Goal: Book appointment/travel/reservation

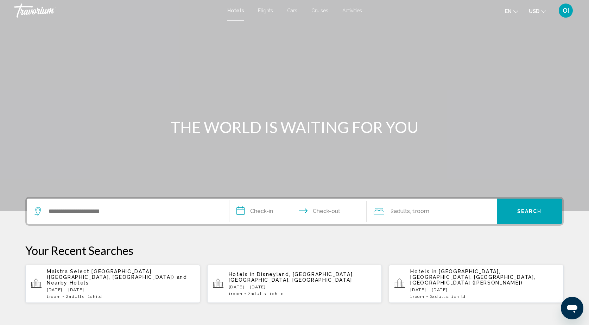
click at [246, 272] on span "Hotels in" at bounding box center [242, 274] width 26 height 6
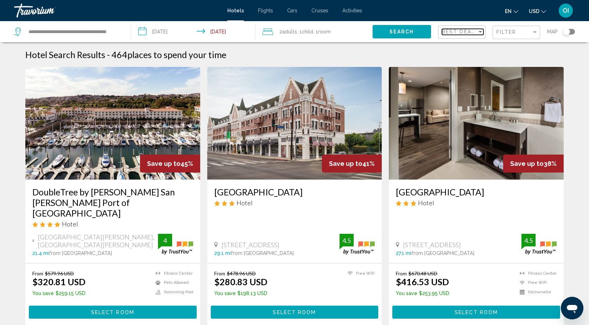
click at [459, 32] on span "Best Deals" at bounding box center [460, 32] width 37 height 6
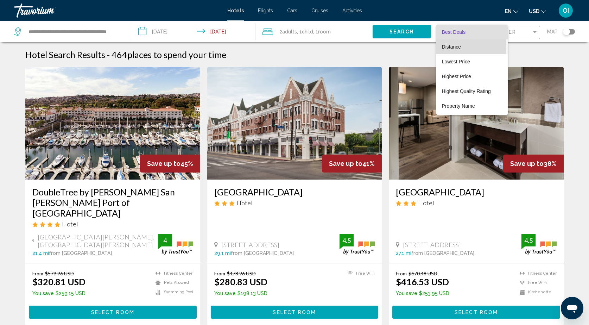
click at [458, 47] on span "Distance" at bounding box center [451, 47] width 19 height 6
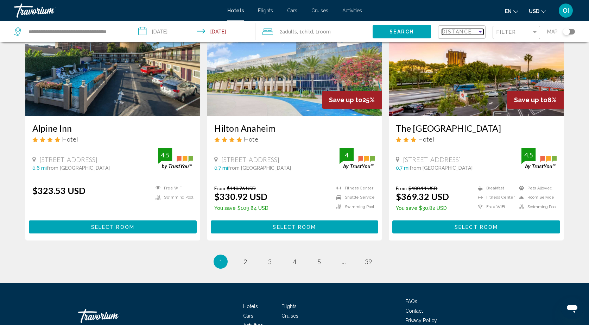
scroll to position [829, 0]
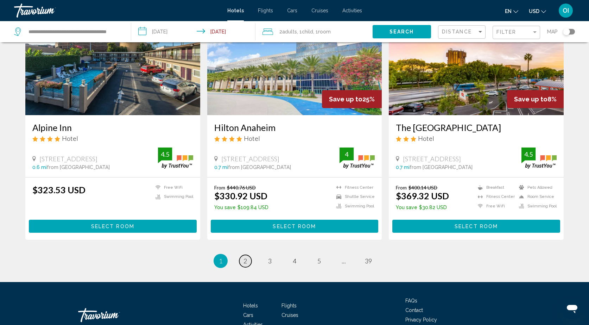
click at [247, 259] on span "2" at bounding box center [246, 261] width 4 height 8
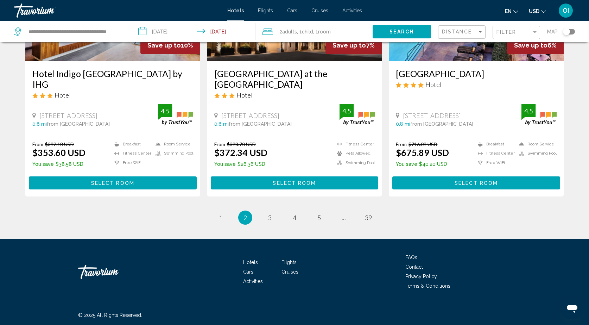
scroll to position [903, 0]
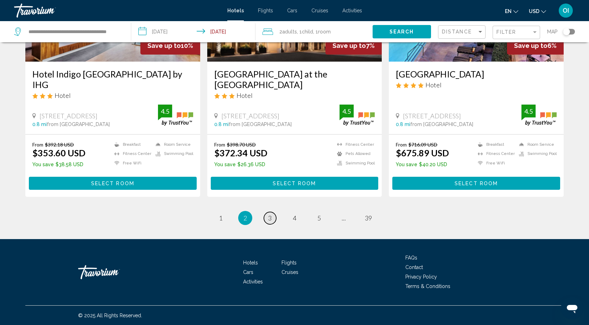
click at [270, 218] on span "3" at bounding box center [270, 218] width 4 height 8
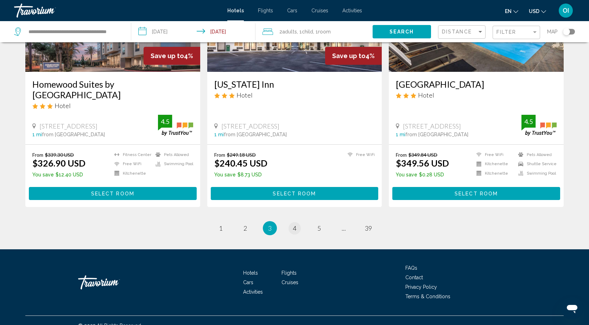
scroll to position [882, 0]
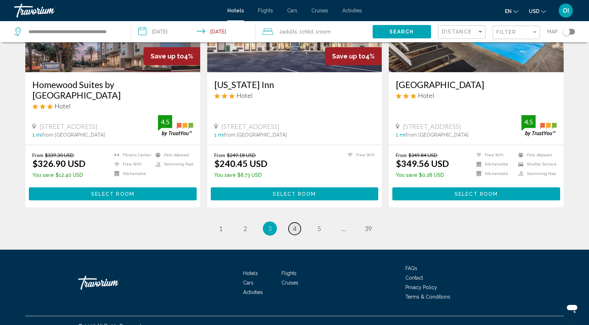
click at [295, 222] on link "page 4" at bounding box center [295, 228] width 12 height 12
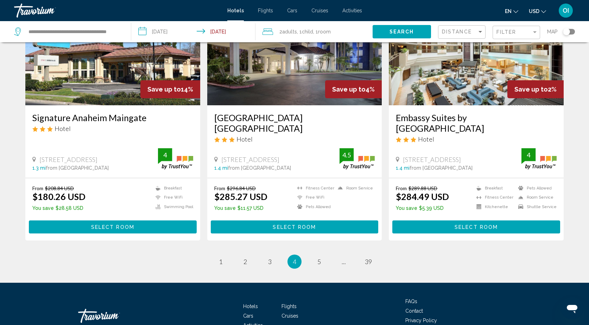
scroll to position [850, 0]
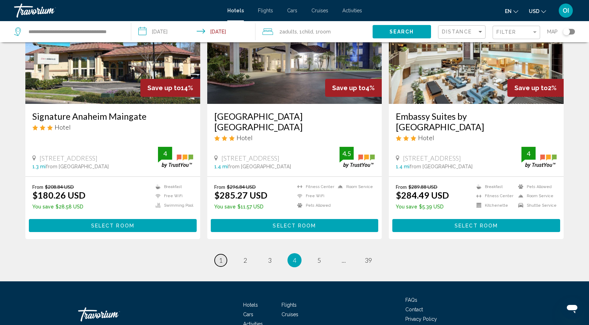
click at [219, 266] on link "page 1" at bounding box center [221, 260] width 12 height 12
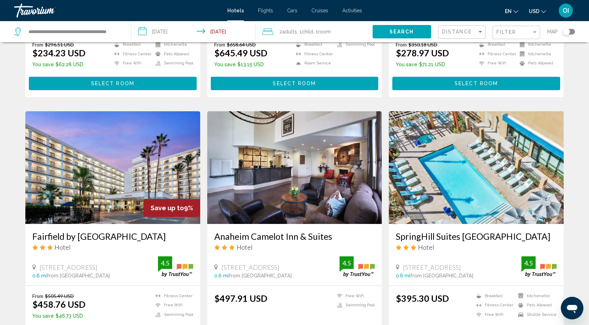
scroll to position [466, 0]
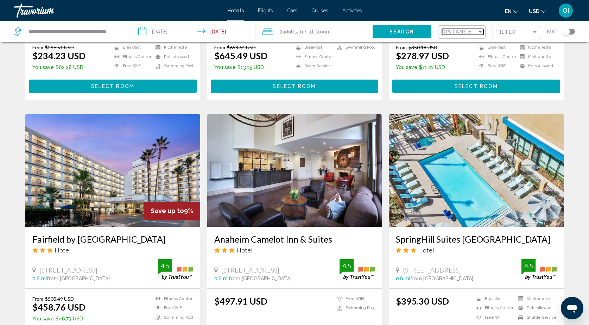
click at [463, 29] on span "Distance" at bounding box center [457, 32] width 30 height 6
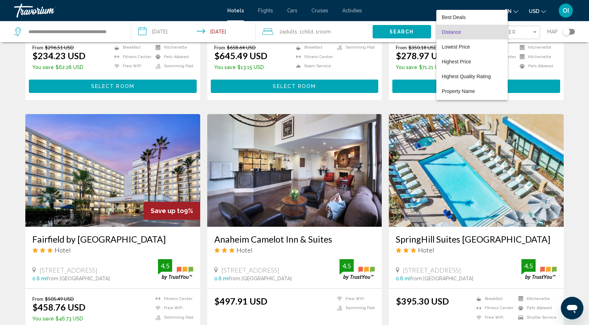
click at [567, 31] on div at bounding box center [294, 162] width 589 height 325
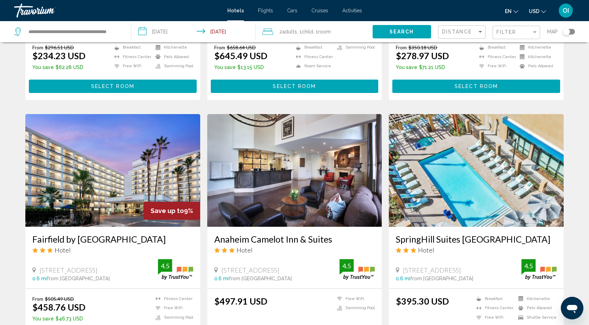
click at [567, 31] on div "Toggle map" at bounding box center [566, 31] width 7 height 7
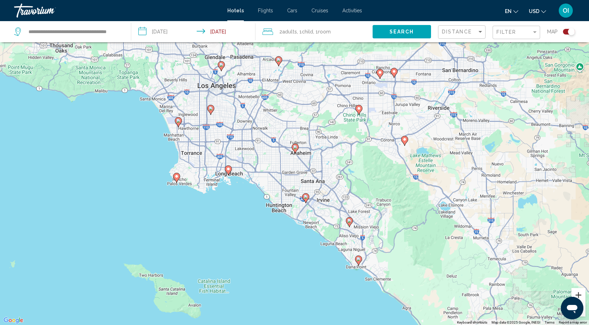
click at [581, 294] on button "Zoom in" at bounding box center [579, 295] width 14 height 14
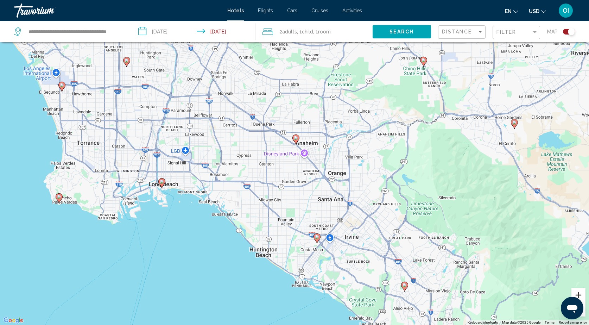
click at [581, 294] on button "Zoom in" at bounding box center [579, 295] width 14 height 14
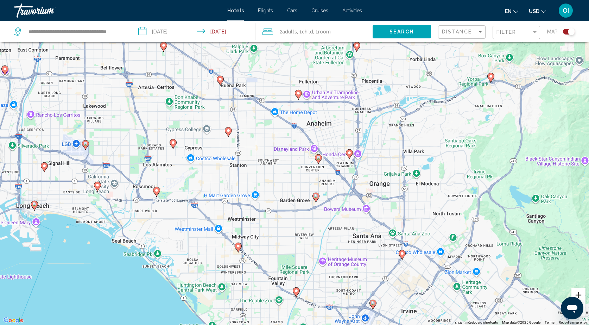
click at [581, 294] on button "Zoom in" at bounding box center [579, 295] width 14 height 14
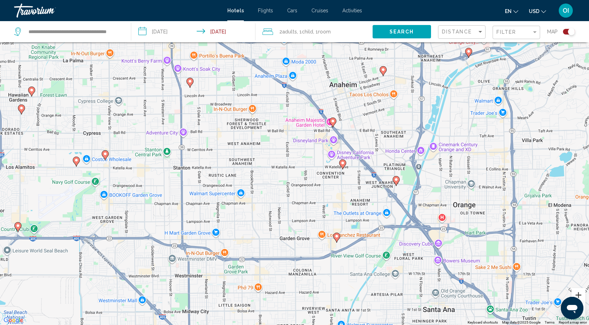
click at [581, 294] on button "Zoom in" at bounding box center [579, 295] width 14 height 14
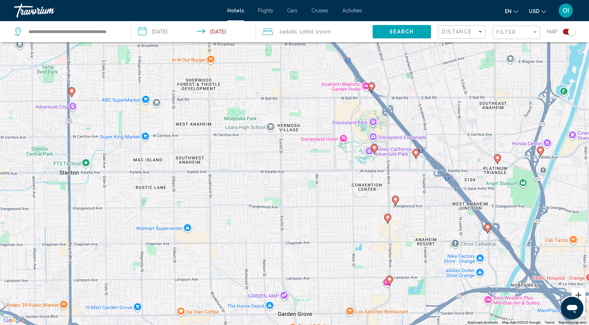
click at [580, 293] on button "Zoom in" at bounding box center [579, 295] width 14 height 14
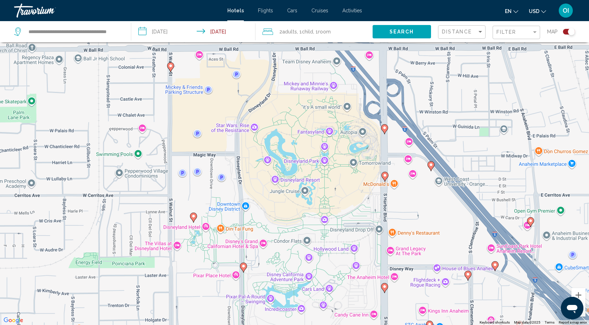
drag, startPoint x: 458, startPoint y: 108, endPoint x: 337, endPoint y: 271, distance: 202.3
click at [337, 271] on div "To activate drag with keyboard, press Alt + Enter. Once in keyboard drag state,…" at bounding box center [294, 162] width 589 height 325
click at [206, 227] on div "To activate drag with keyboard, press Alt + Enter. Once in keyboard drag state,…" at bounding box center [294, 162] width 589 height 325
click at [240, 187] on button "Close" at bounding box center [239, 191] width 17 height 17
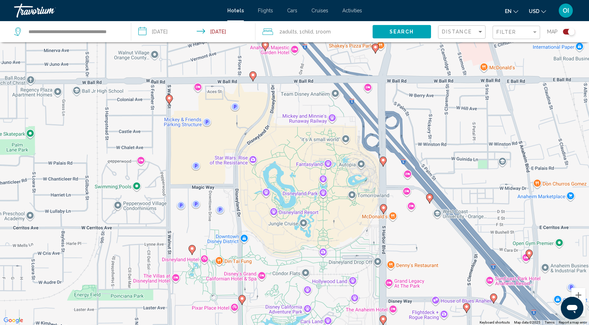
drag, startPoint x: 300, startPoint y: 152, endPoint x: 298, endPoint y: 185, distance: 32.8
click at [298, 185] on div "To activate drag with keyboard, press Alt + Enter. Once in keyboard drag state,…" at bounding box center [294, 162] width 589 height 325
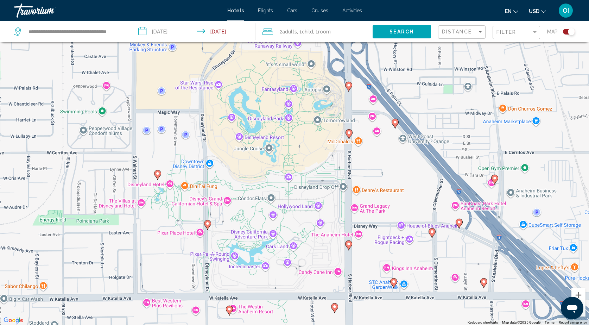
drag, startPoint x: 328, startPoint y: 202, endPoint x: 294, endPoint y: 128, distance: 81.9
click at [294, 128] on div "To activate drag with keyboard, press Alt + Enter. Once in keyboard drag state,…" at bounding box center [294, 162] width 589 height 325
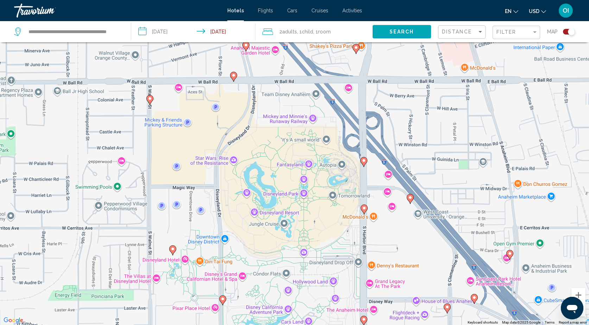
drag, startPoint x: 239, startPoint y: 109, endPoint x: 254, endPoint y: 185, distance: 77.5
click at [254, 185] on div "To activate drag with keyboard, press Alt + Enter. Once in keyboard drag state,…" at bounding box center [294, 162] width 589 height 325
click at [180, 89] on div "To activate drag with keyboard, press Alt + Enter. Once in keyboard drag state,…" at bounding box center [294, 162] width 589 height 325
click at [582, 294] on button "Zoom in" at bounding box center [579, 295] width 14 height 14
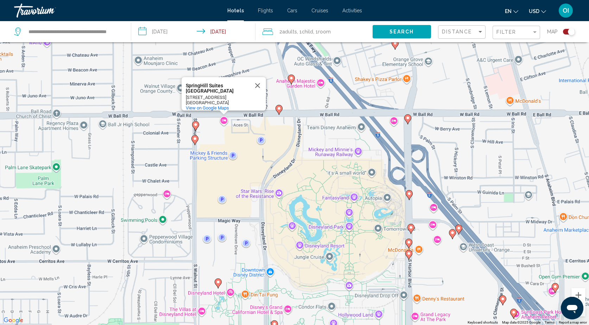
click at [386, 228] on div "To activate drag with keyboard, press Alt + Enter. Once in keyboard drag state,…" at bounding box center [294, 162] width 589 height 325
click at [579, 293] on button "Zoom in" at bounding box center [579, 295] width 14 height 14
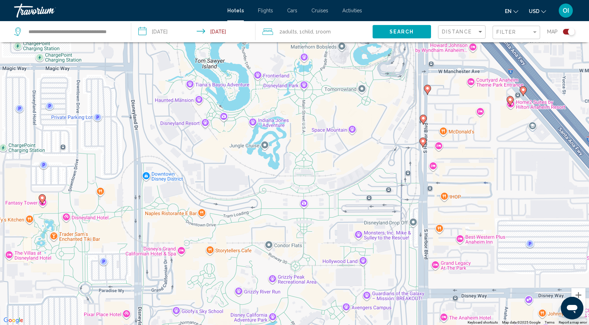
drag, startPoint x: 397, startPoint y: 172, endPoint x: 297, endPoint y: -39, distance: 234.0
click at [297, 0] on html "**********" at bounding box center [294, 120] width 589 height 325
click at [434, 166] on div "To activate drag with keyboard, press Alt + Enter. Once in keyboard drag state,…" at bounding box center [294, 162] width 589 height 325
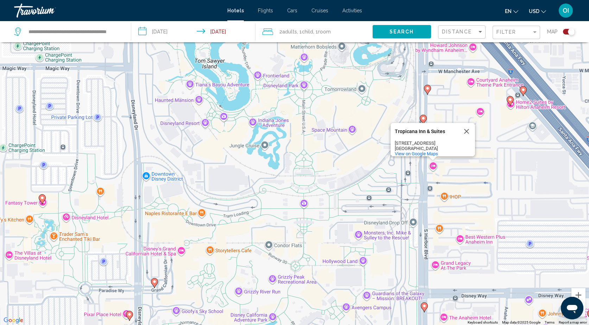
click at [483, 117] on div "To activate drag with keyboard, press Alt + Enter. Once in keyboard drag state,…" at bounding box center [294, 162] width 589 height 325
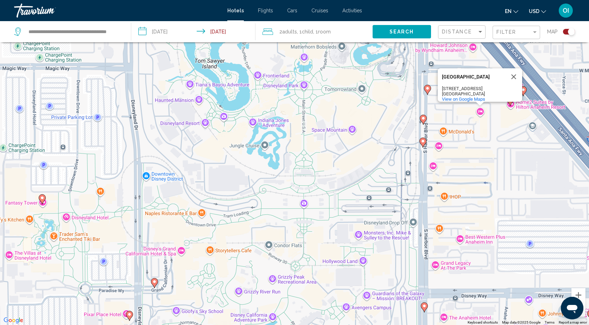
click at [481, 113] on div "To activate drag with keyboard, press Alt + Enter. Once in keyboard drag state,…" at bounding box center [294, 162] width 589 height 325
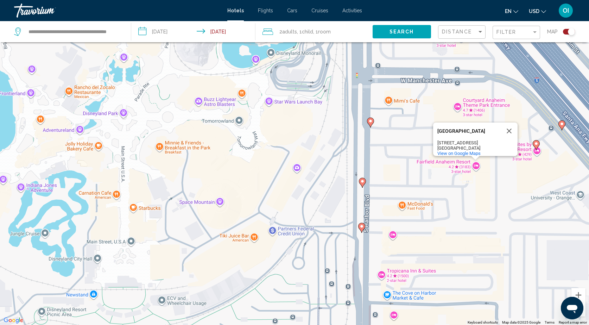
drag, startPoint x: 421, startPoint y: 121, endPoint x: 394, endPoint y: 170, distance: 56.0
click at [394, 170] on div "To activate drag with keyboard, press Alt + Enter. Once in keyboard drag state,…" at bounding box center [294, 162] width 589 height 325
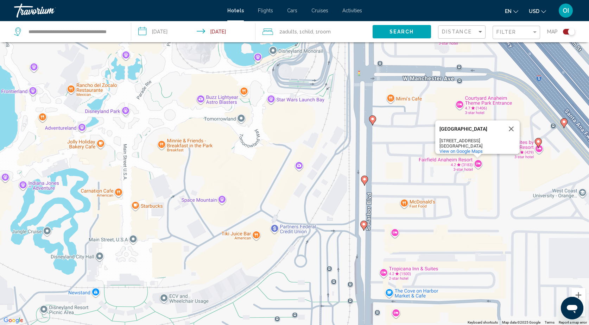
click at [462, 104] on div "To activate drag with keyboard, press Alt + Enter. Once in keyboard drag state,…" at bounding box center [294, 162] width 589 height 325
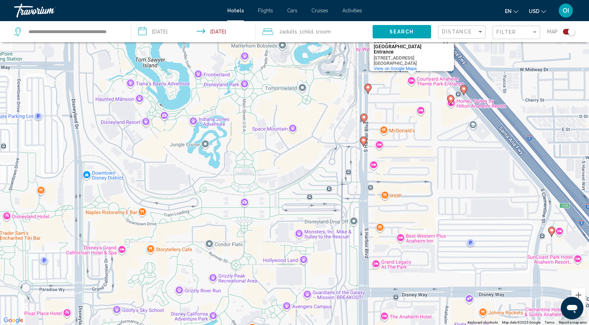
drag, startPoint x: 341, startPoint y: 203, endPoint x: 352, endPoint y: 132, distance: 72.0
click at [352, 132] on div "To activate drag with keyboard, press Alt + Enter. Once in keyboard drag state,…" at bounding box center [294, 162] width 589 height 325
click at [245, 202] on div "To activate drag with keyboard, press Alt + Enter. Once in keyboard drag state,…" at bounding box center [294, 162] width 589 height 325
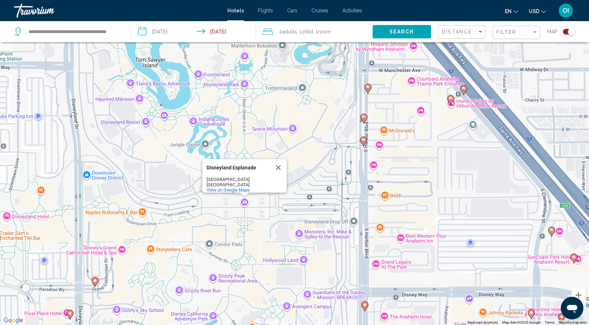
click at [245, 203] on div "To activate drag with keyboard, press Alt + Enter. Once in keyboard drag state,…" at bounding box center [294, 162] width 589 height 325
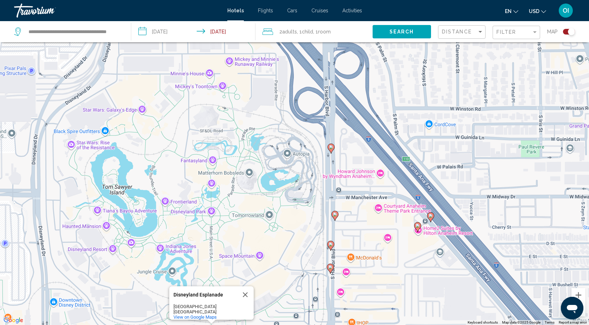
drag, startPoint x: 131, startPoint y: 146, endPoint x: 99, endPoint y: 274, distance: 131.6
click at [99, 274] on div "To activate drag with keyboard, press Alt + Enter. Once in keyboard drag state,…" at bounding box center [294, 162] width 589 height 325
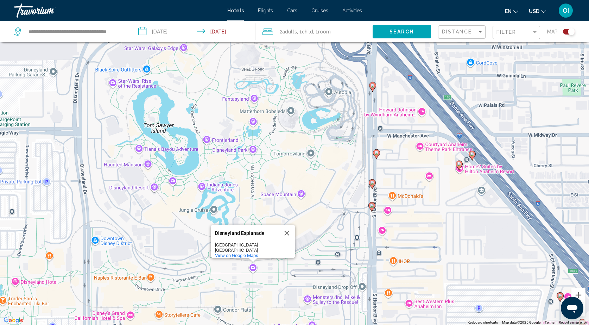
drag, startPoint x: 163, startPoint y: 234, endPoint x: 203, endPoint y: 173, distance: 73.5
click at [203, 173] on div "To activate drag with keyboard, press Alt + Enter. Once in keyboard drag state,…" at bounding box center [294, 162] width 589 height 325
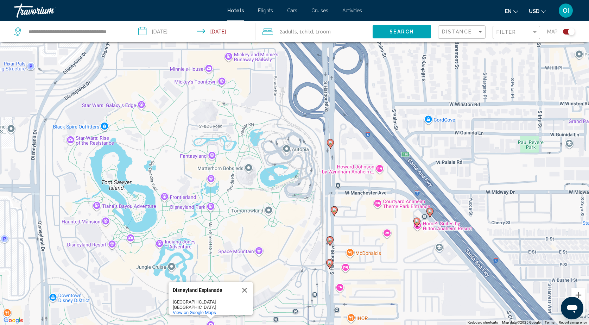
drag, startPoint x: 249, startPoint y: 124, endPoint x: 208, endPoint y: 181, distance: 70.3
click at [208, 181] on div "To activate drag with keyboard, press Alt + Enter. Once in keyboard drag state,…" at bounding box center [294, 162] width 589 height 325
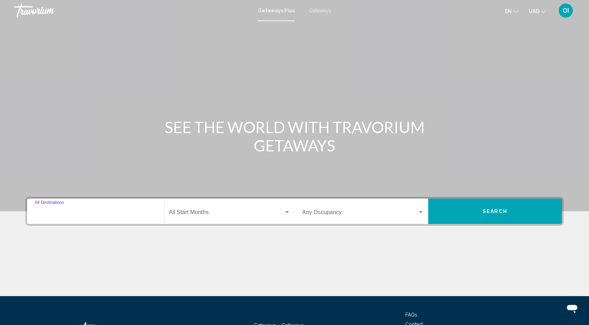
click at [88, 211] on input "Destination All Destinations" at bounding box center [96, 213] width 122 height 6
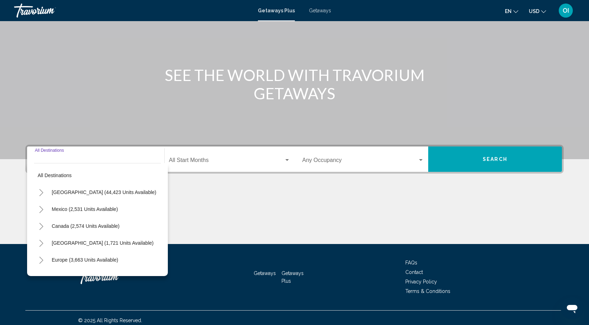
scroll to position [57, 0]
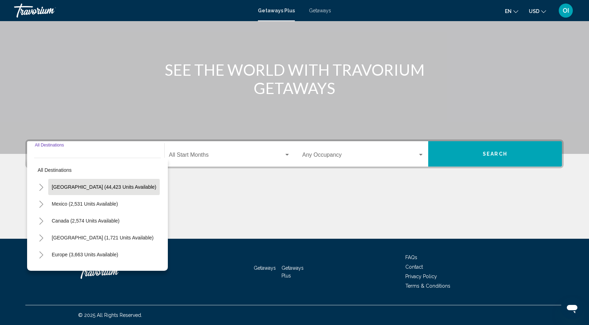
click at [77, 185] on span "[GEOGRAPHIC_DATA] (44,423 units available)" at bounding box center [104, 187] width 105 height 6
type input "**********"
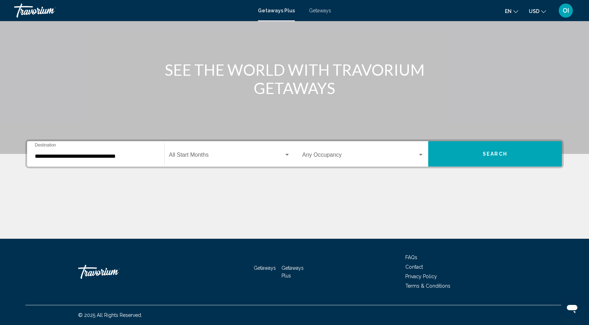
click at [195, 152] on div "Start Month All Start Months" at bounding box center [229, 154] width 121 height 22
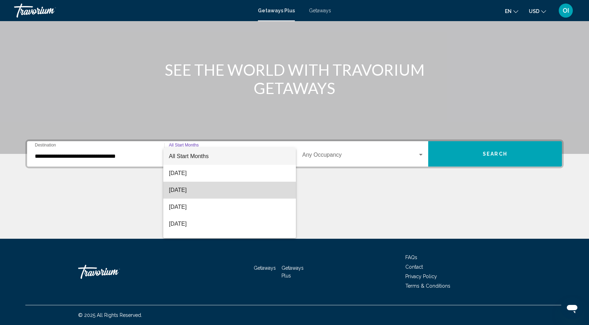
click at [196, 191] on span "[DATE]" at bounding box center [229, 190] width 121 height 17
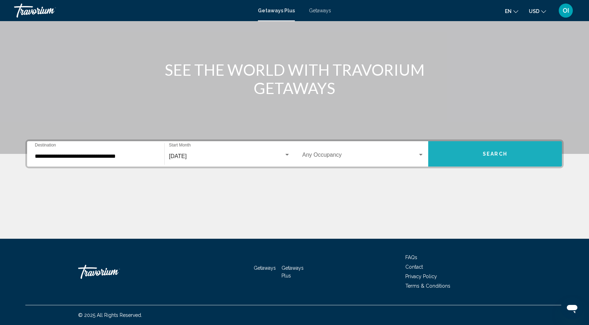
click at [481, 155] on button "Search" at bounding box center [495, 153] width 134 height 25
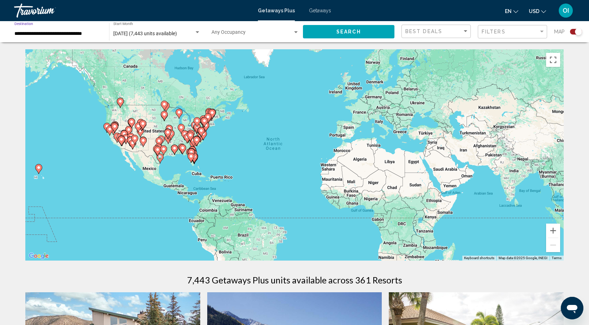
click at [78, 32] on input "**********" at bounding box center [58, 34] width 88 height 6
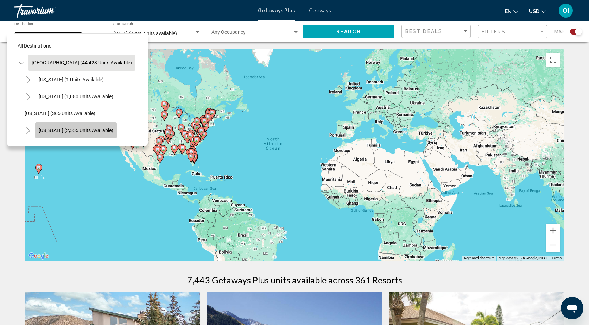
click at [84, 130] on span "[US_STATE] (2,555 units available)" at bounding box center [76, 130] width 75 height 6
type input "**********"
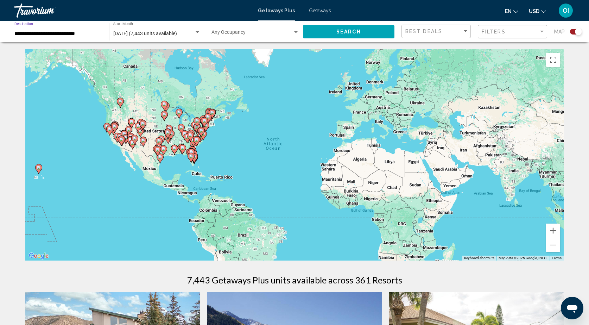
click at [348, 32] on span "Search" at bounding box center [349, 32] width 25 height 6
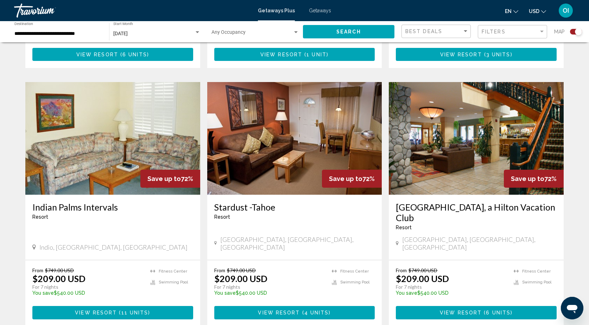
scroll to position [469, 0]
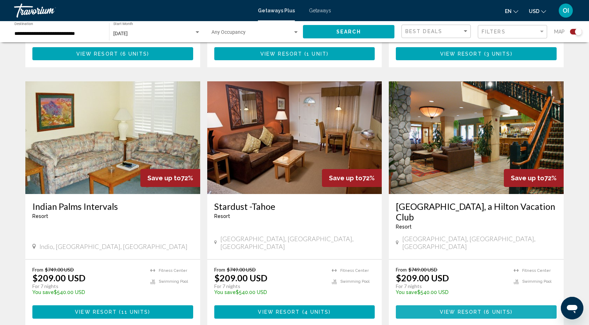
click at [464, 309] on span "View Resort" at bounding box center [461, 312] width 42 height 6
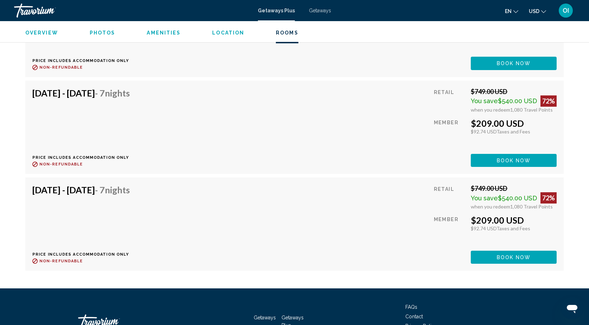
scroll to position [1381, 0]
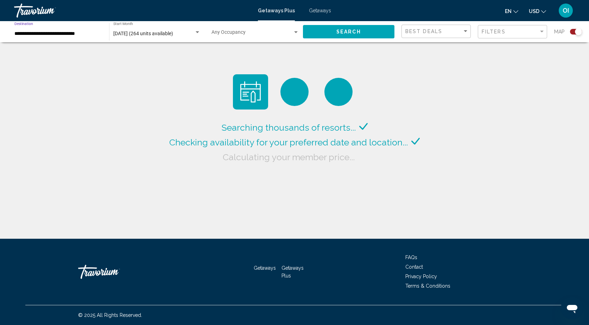
click at [71, 34] on input "**********" at bounding box center [58, 34] width 88 height 6
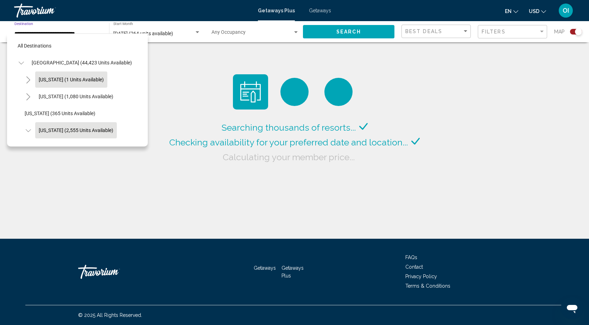
scroll to position [42, 0]
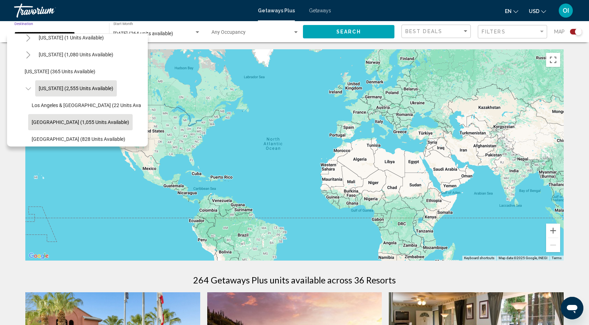
click at [67, 121] on span "[GEOGRAPHIC_DATA] (1,055 units available)" at bounding box center [81, 122] width 98 height 6
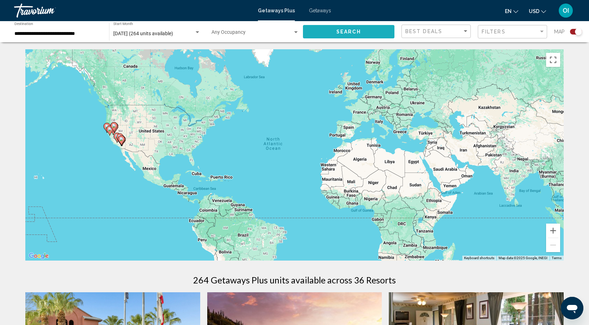
click at [364, 31] on button "Search" at bounding box center [349, 31] width 92 height 13
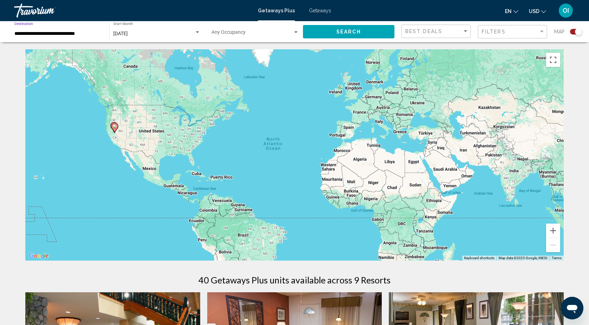
click at [60, 32] on input "**********" at bounding box center [58, 34] width 88 height 6
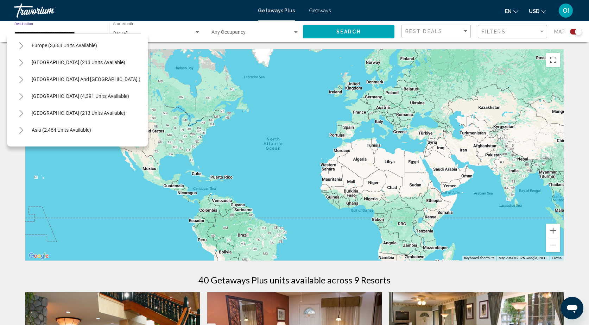
scroll to position [850, 1]
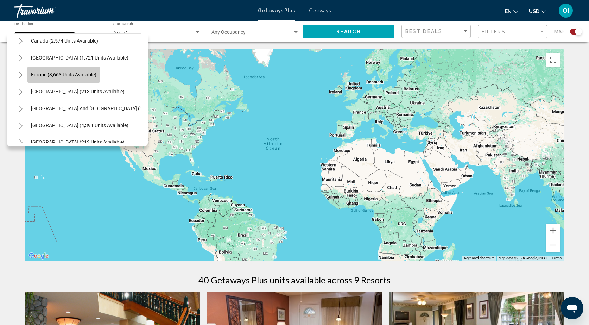
click at [57, 75] on span "Europe (3,663 units available)" at bounding box center [63, 75] width 65 height 6
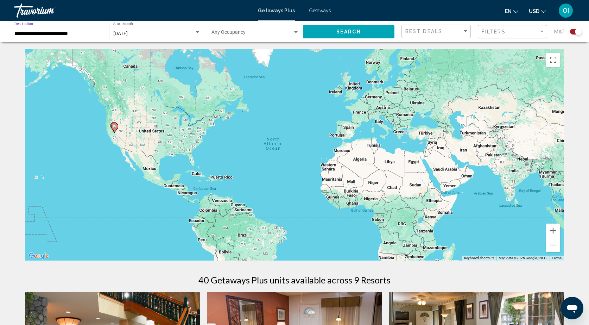
click at [61, 33] on input "**********" at bounding box center [58, 34] width 88 height 6
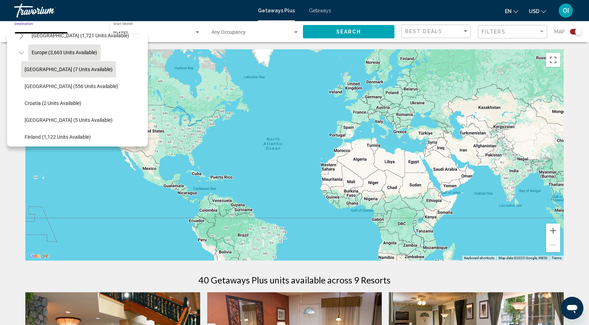
scroll to position [875, 0]
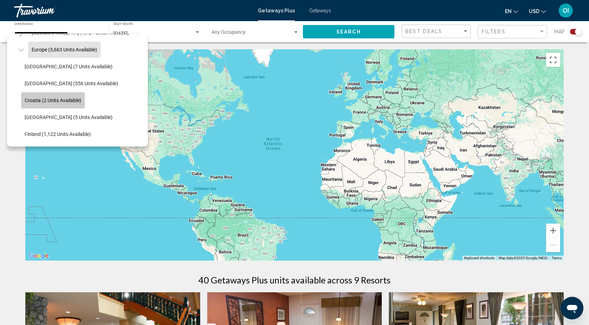
click at [58, 101] on span "Croatia (2 units available)" at bounding box center [53, 101] width 57 height 6
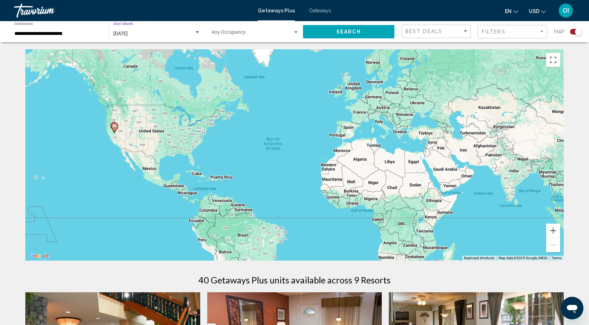
click at [128, 33] on span "[DATE]" at bounding box center [120, 34] width 14 height 6
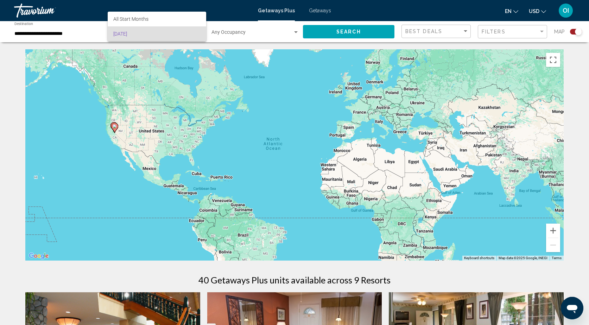
click at [208, 40] on div at bounding box center [294, 162] width 589 height 325
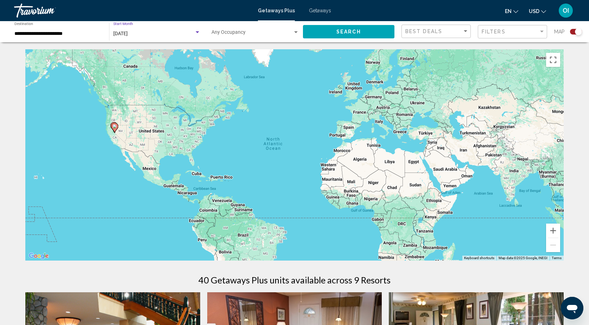
click at [197, 32] on div "Search widget" at bounding box center [198, 32] width 4 height 2
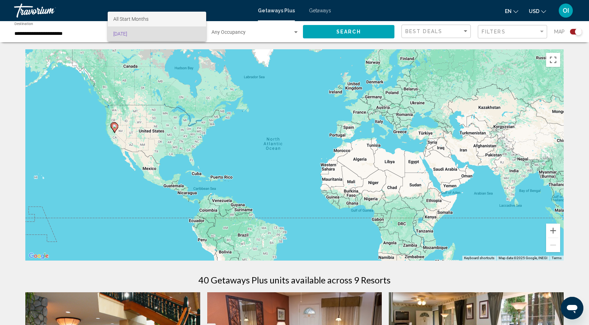
click at [179, 17] on span "All Start Months" at bounding box center [156, 19] width 87 height 15
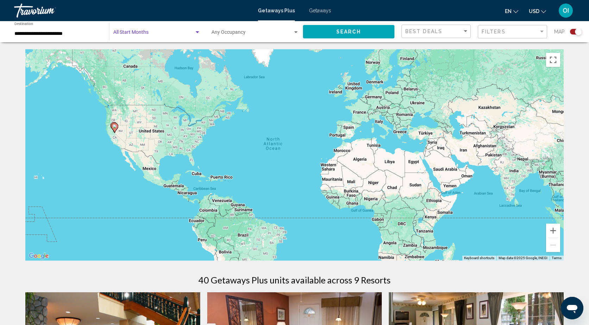
click at [196, 32] on div "Search widget" at bounding box center [198, 32] width 4 height 2
click at [184, 13] on div at bounding box center [294, 162] width 589 height 325
click at [342, 32] on span "Search" at bounding box center [349, 32] width 25 height 6
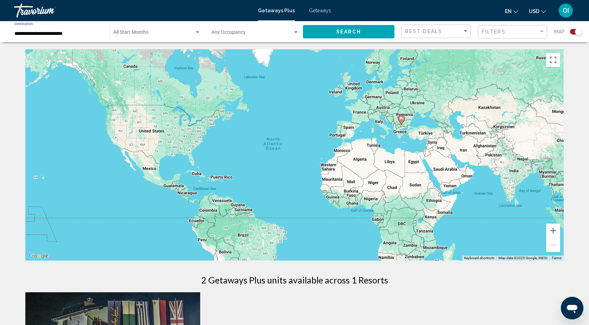
click at [94, 35] on input "**********" at bounding box center [58, 34] width 88 height 6
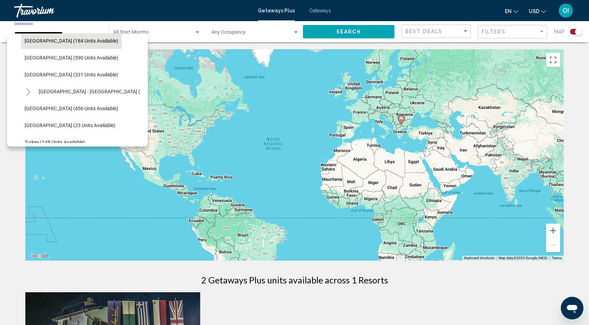
scroll to position [230, 0]
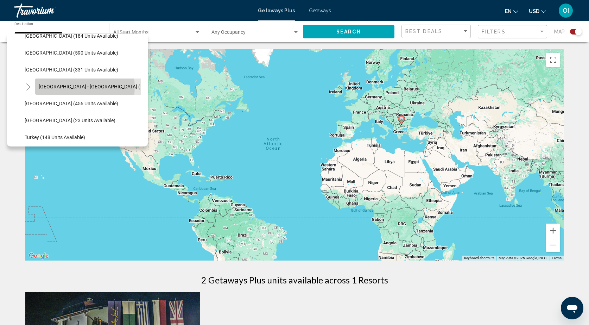
click at [76, 87] on span "[GEOGRAPHIC_DATA] - [GEOGRAPHIC_DATA] (73 units available)" at bounding box center [110, 87] width 142 height 6
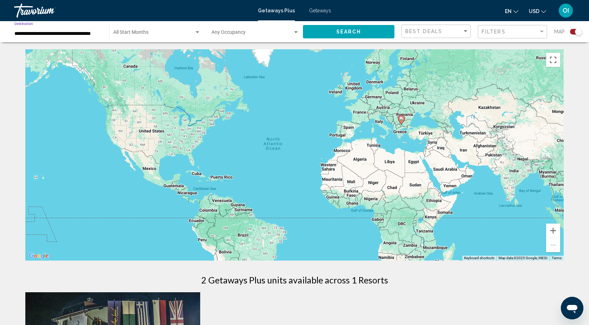
click at [322, 34] on button "Search" at bounding box center [349, 31] width 92 height 13
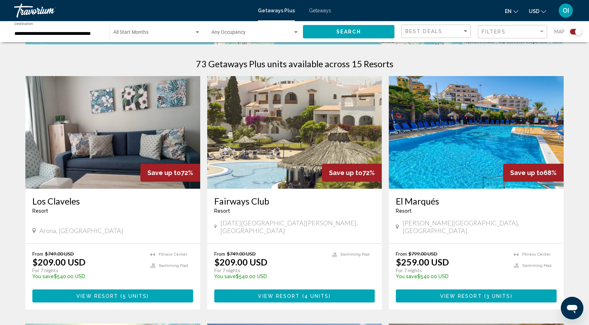
scroll to position [219, 0]
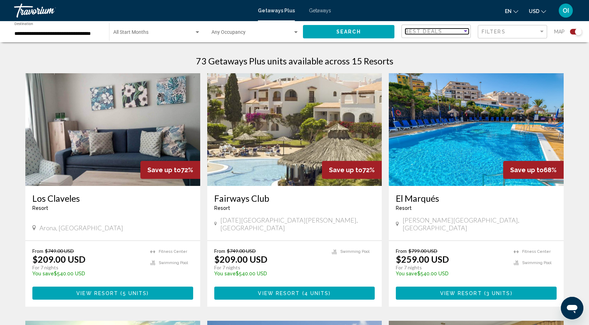
click at [444, 30] on div "Best Deals" at bounding box center [434, 32] width 57 height 6
click at [505, 58] on div at bounding box center [294, 162] width 589 height 325
click at [512, 27] on div "Filters" at bounding box center [513, 31] width 63 height 13
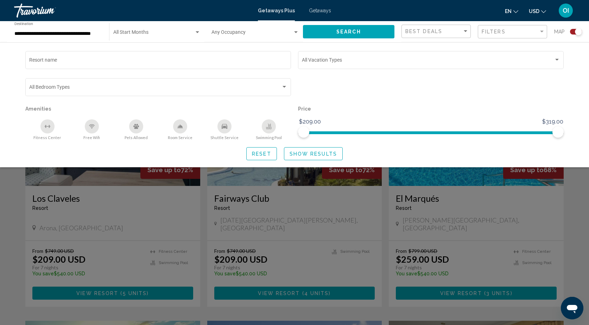
click at [335, 270] on div "Search widget" at bounding box center [294, 215] width 589 height 219
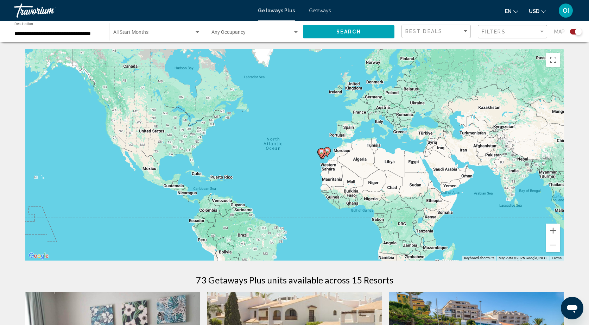
scroll to position [0, 0]
click at [72, 33] on input "**********" at bounding box center [58, 34] width 88 height 6
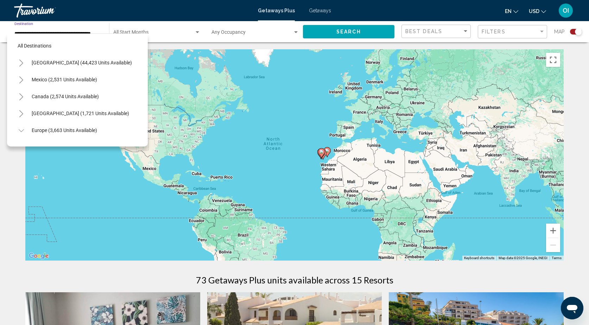
scroll to position [228, 0]
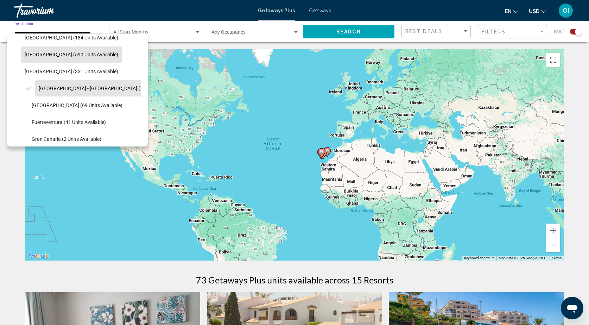
click at [69, 54] on span "[GEOGRAPHIC_DATA] (590 units available)" at bounding box center [72, 55] width 94 height 6
type input "**********"
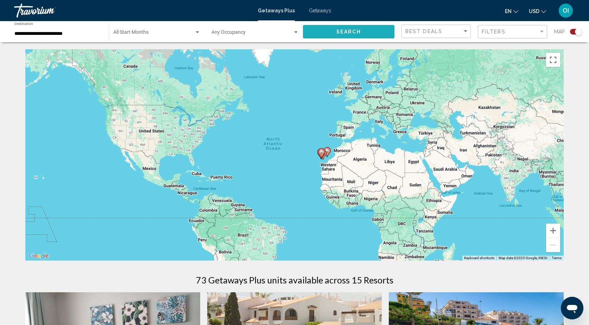
click at [347, 34] on span "Search" at bounding box center [349, 32] width 25 height 6
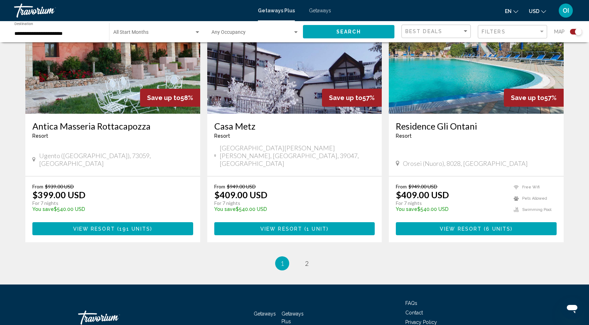
scroll to position [1042, 0]
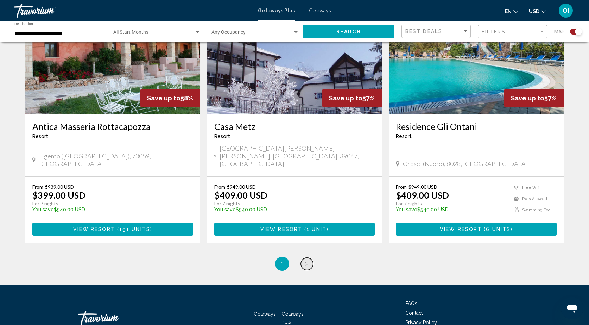
click at [306, 260] on span "2" at bounding box center [307, 264] width 4 height 8
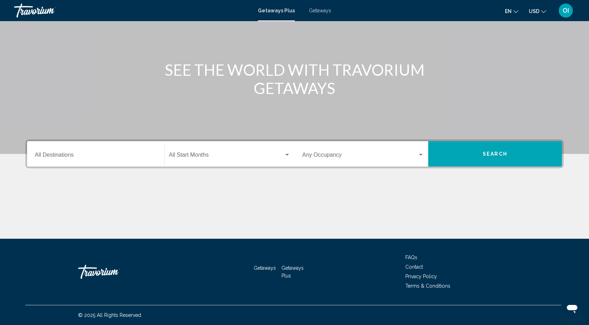
scroll to position [57, 0]
click at [322, 12] on span "Getaways" at bounding box center [320, 11] width 22 height 6
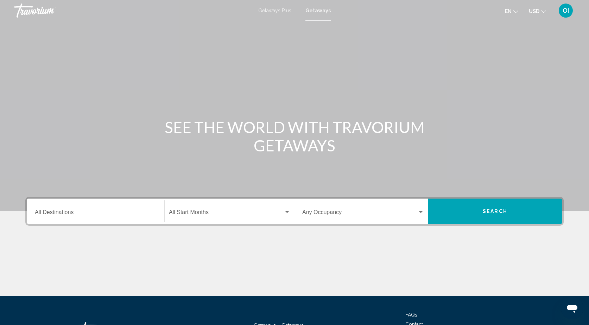
click at [288, 212] on div "Search widget" at bounding box center [287, 212] width 4 height 2
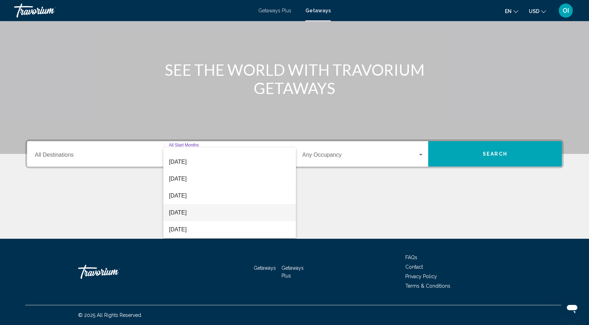
scroll to position [146, 0]
click at [210, 225] on span "August 2026" at bounding box center [229, 229] width 121 height 17
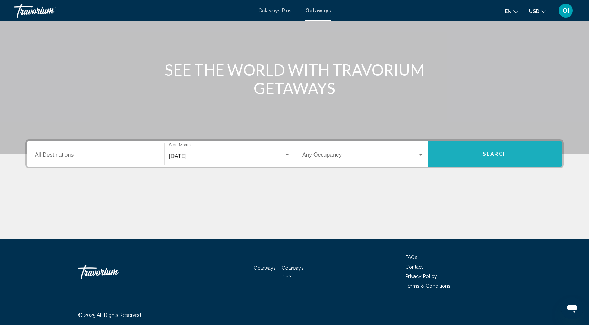
click at [489, 155] on span "Search" at bounding box center [495, 154] width 25 height 6
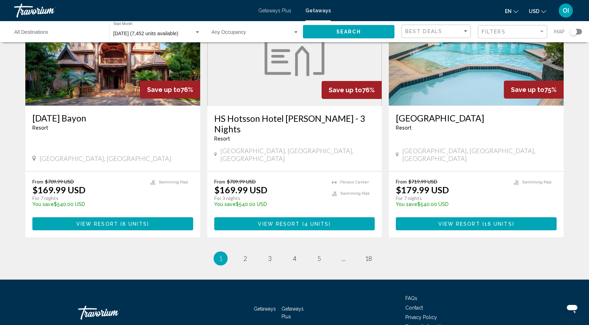
scroll to position [834, 0]
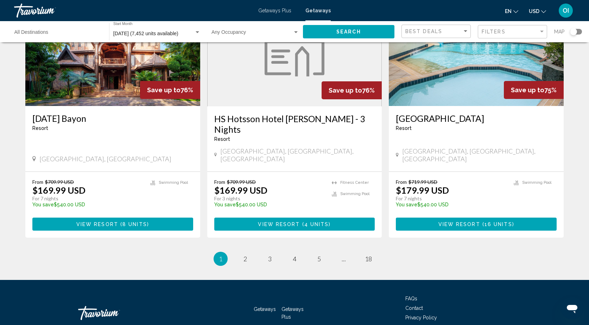
click at [78, 34] on input "Destination All Destinations" at bounding box center [58, 34] width 88 height 6
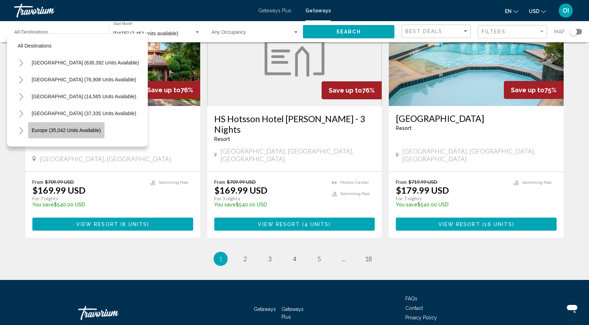
click at [67, 128] on span "Europe (35,042 units available)" at bounding box center [66, 130] width 69 height 6
type input "**********"
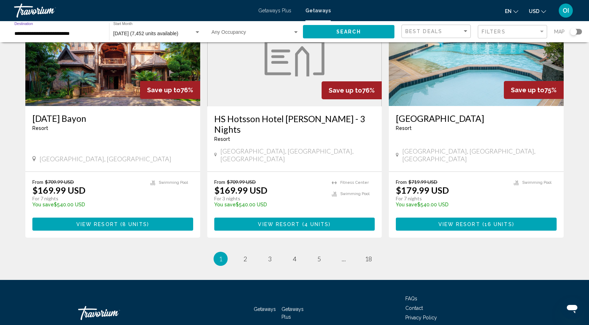
click at [343, 29] on span "Search" at bounding box center [349, 32] width 25 height 6
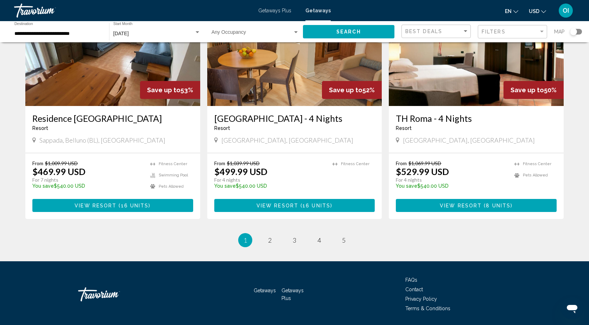
scroll to position [834, 0]
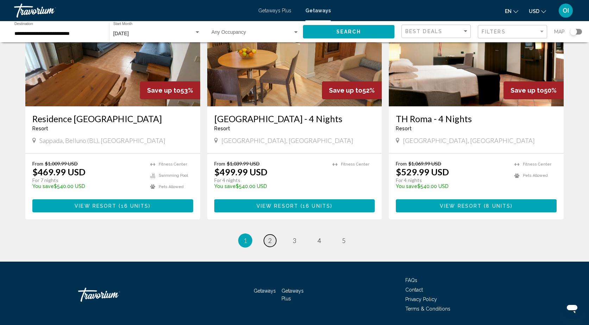
click at [270, 237] on span "2" at bounding box center [270, 241] width 4 height 8
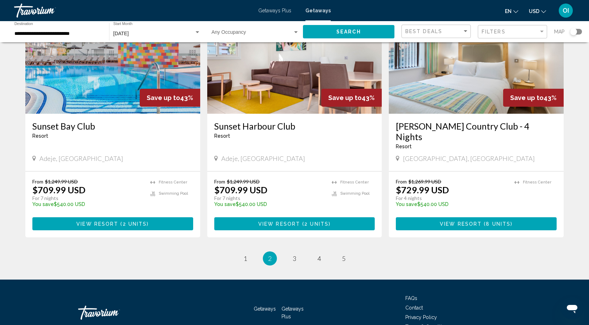
scroll to position [823, 0]
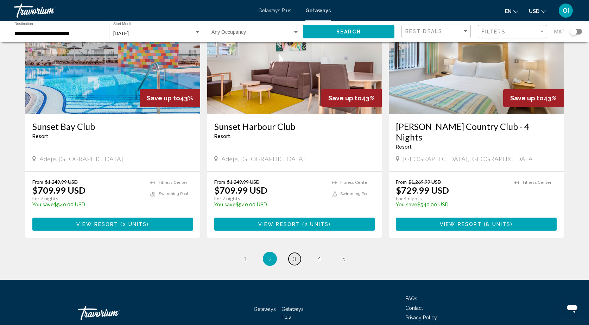
click at [292, 253] on link "page 3" at bounding box center [295, 259] width 12 height 12
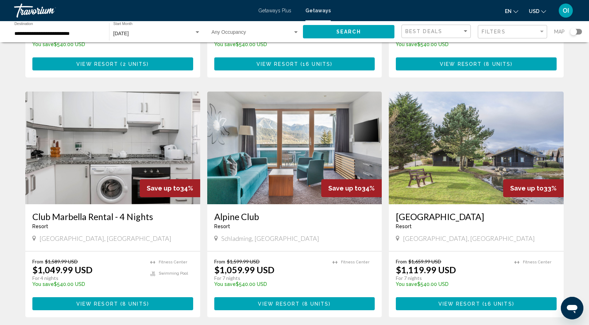
scroll to position [728, 0]
